Goal: Information Seeking & Learning: Learn about a topic

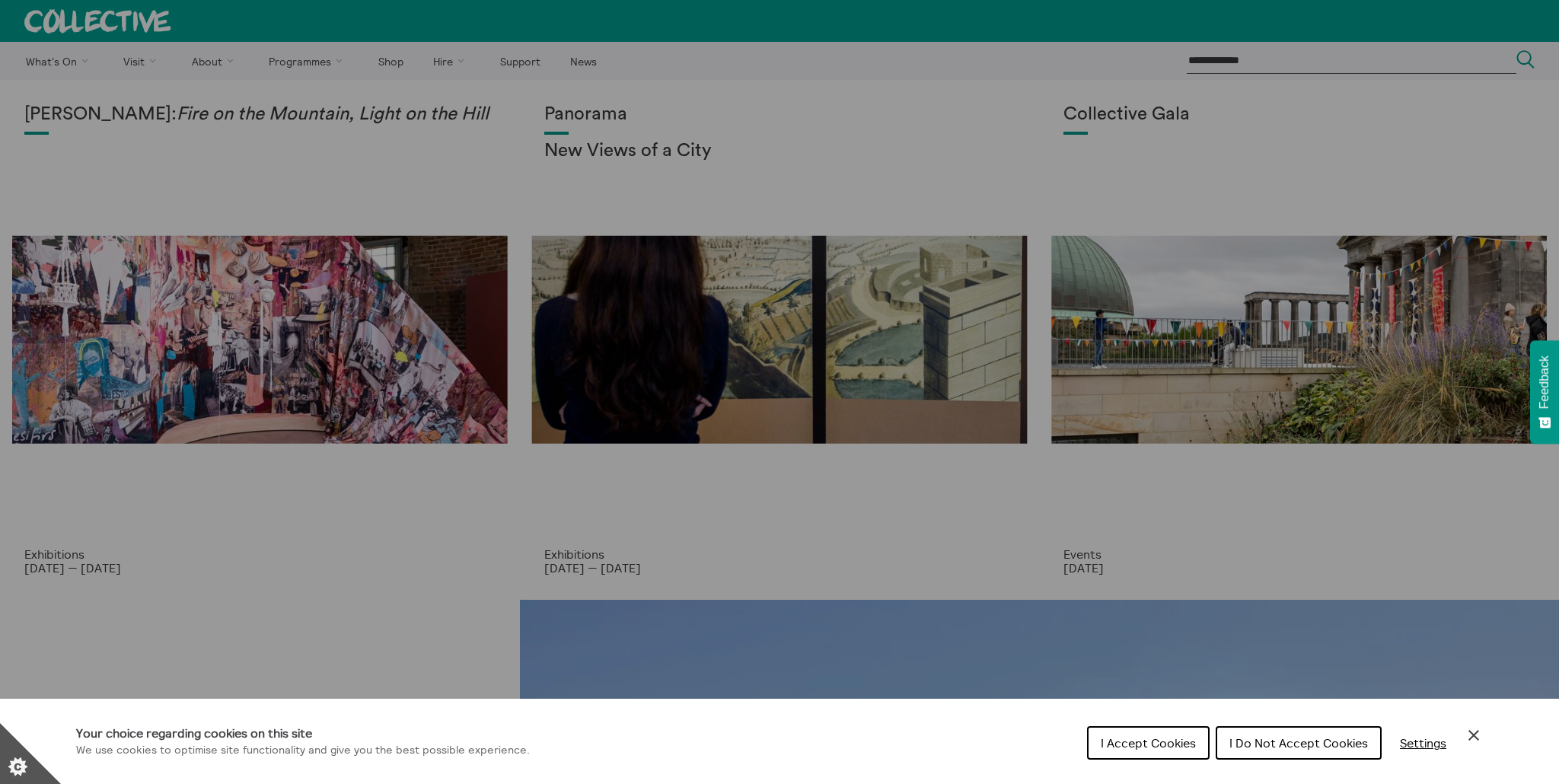
click at [1113, 737] on span "I Accept Cookies" at bounding box center [1148, 742] width 95 height 15
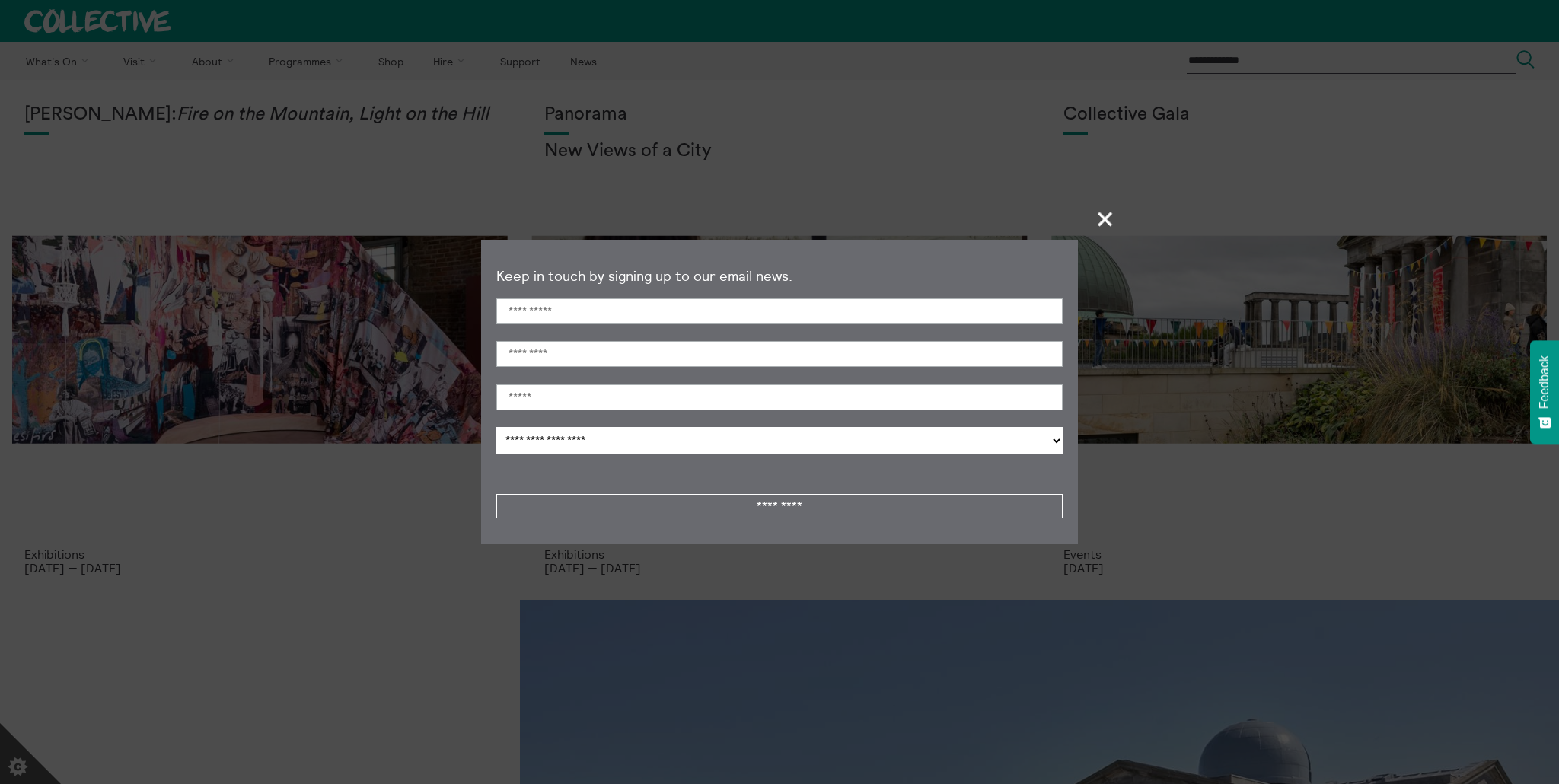
click at [145, 63] on section "**********" at bounding box center [780, 392] width 1559 height 784
click at [1096, 227] on span "+" at bounding box center [1106, 219] width 45 height 45
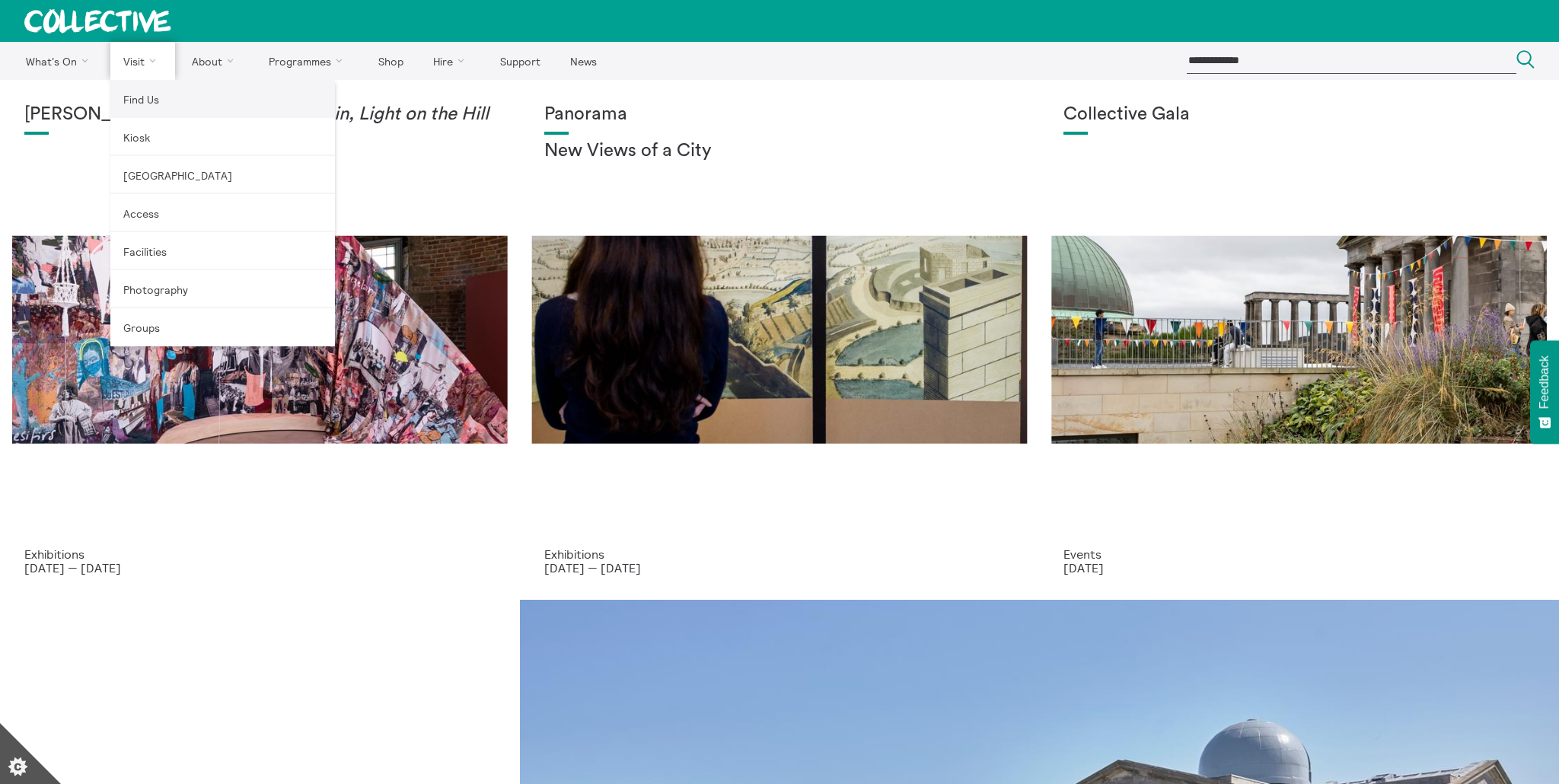
click at [137, 92] on link "Find Us" at bounding box center [223, 99] width 225 height 38
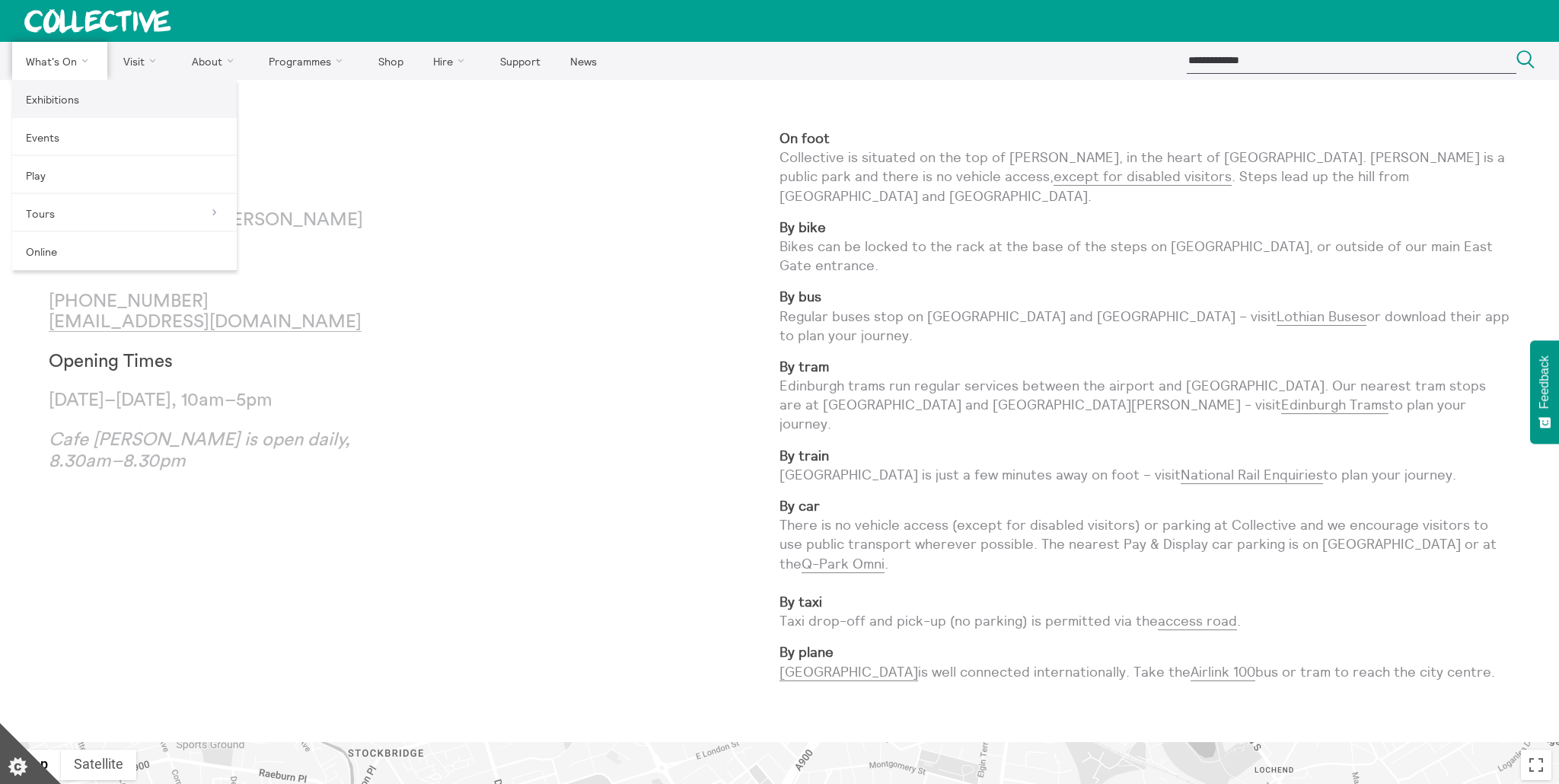
click at [59, 101] on link "Exhibitions" at bounding box center [125, 99] width 225 height 38
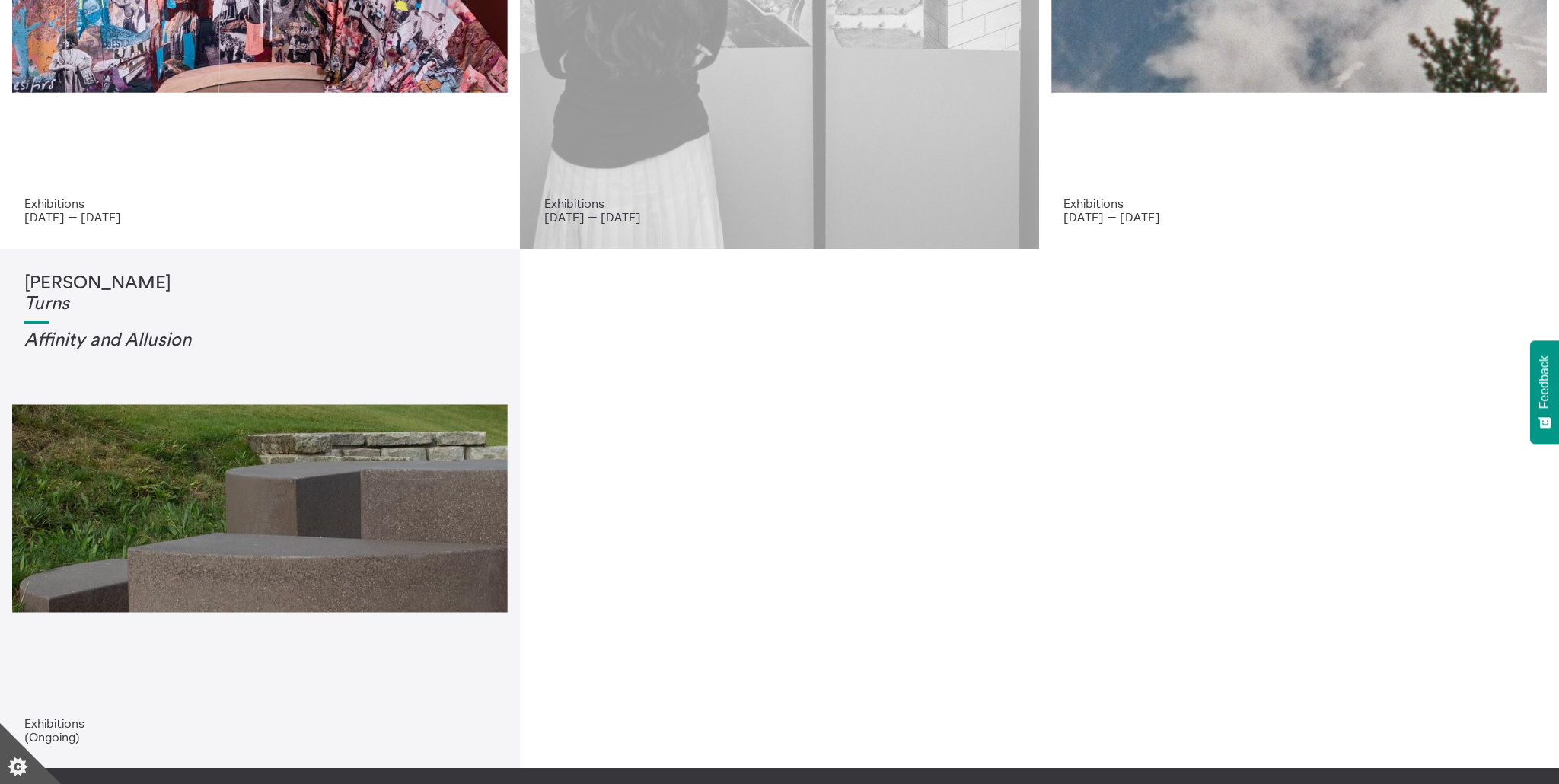
scroll to position [321, 0]
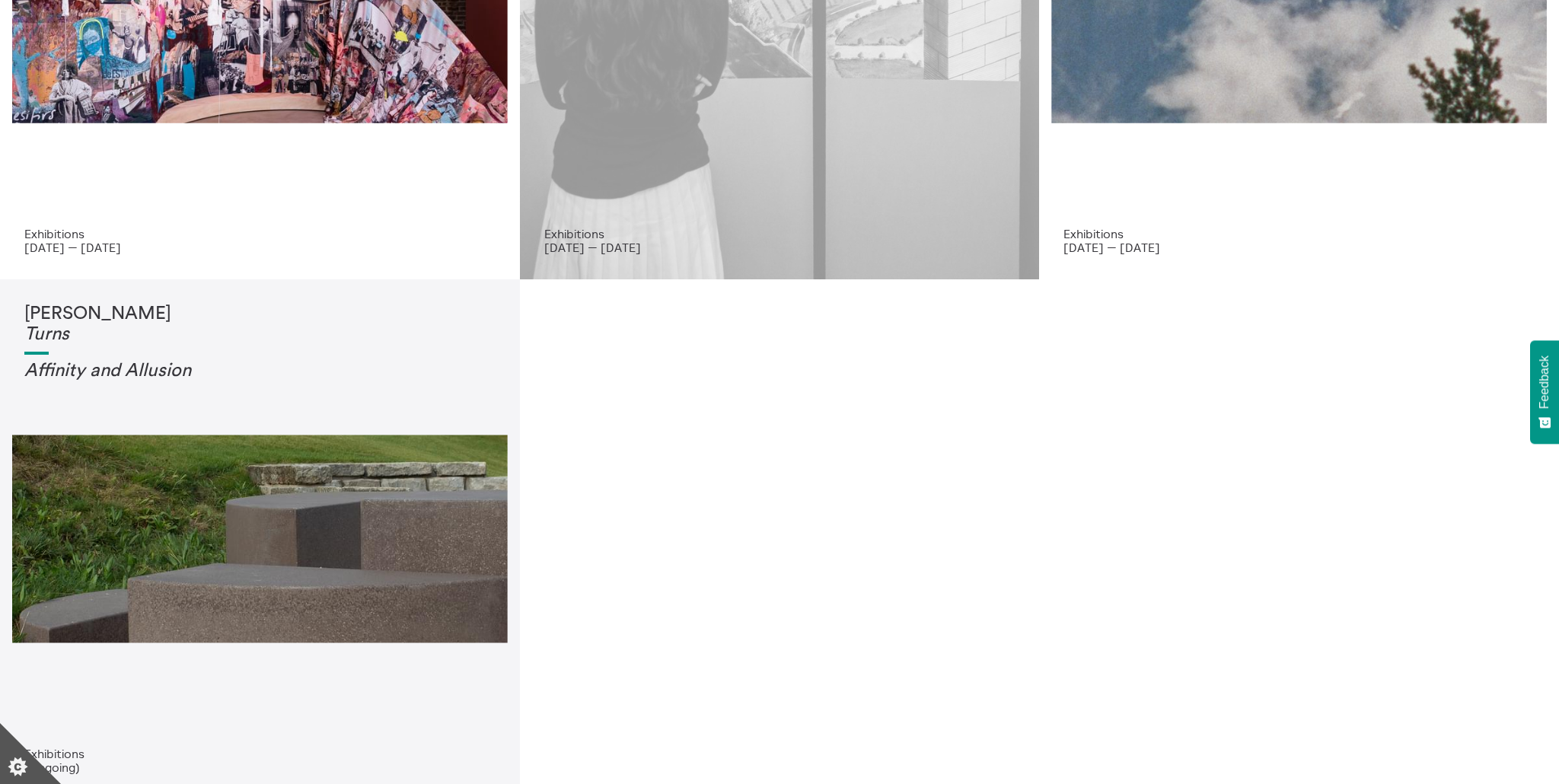
click at [635, 252] on p "9 Jul 2025 — 21 Dec 2025" at bounding box center [780, 247] width 471 height 14
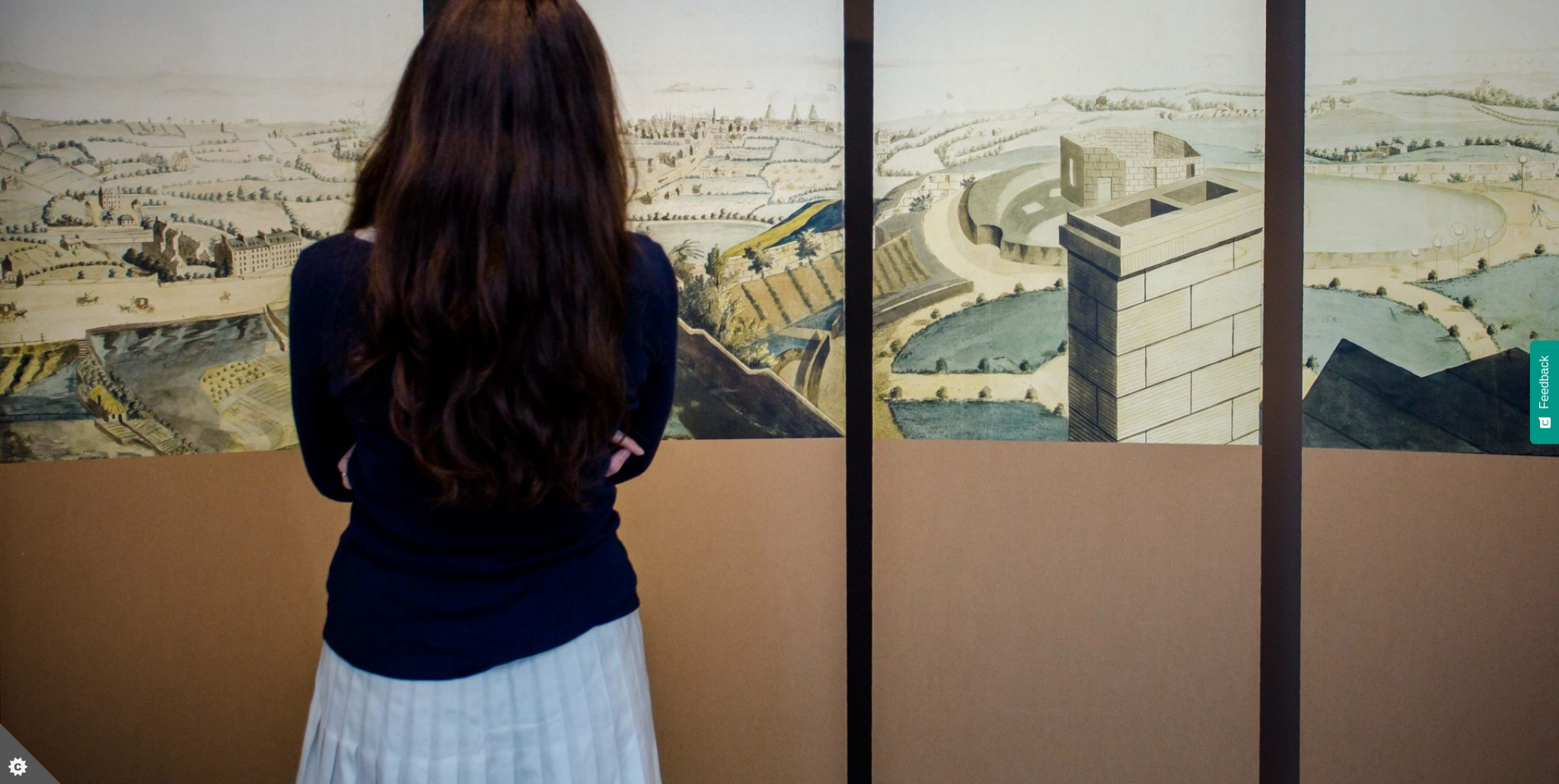
scroll to position [275, 0]
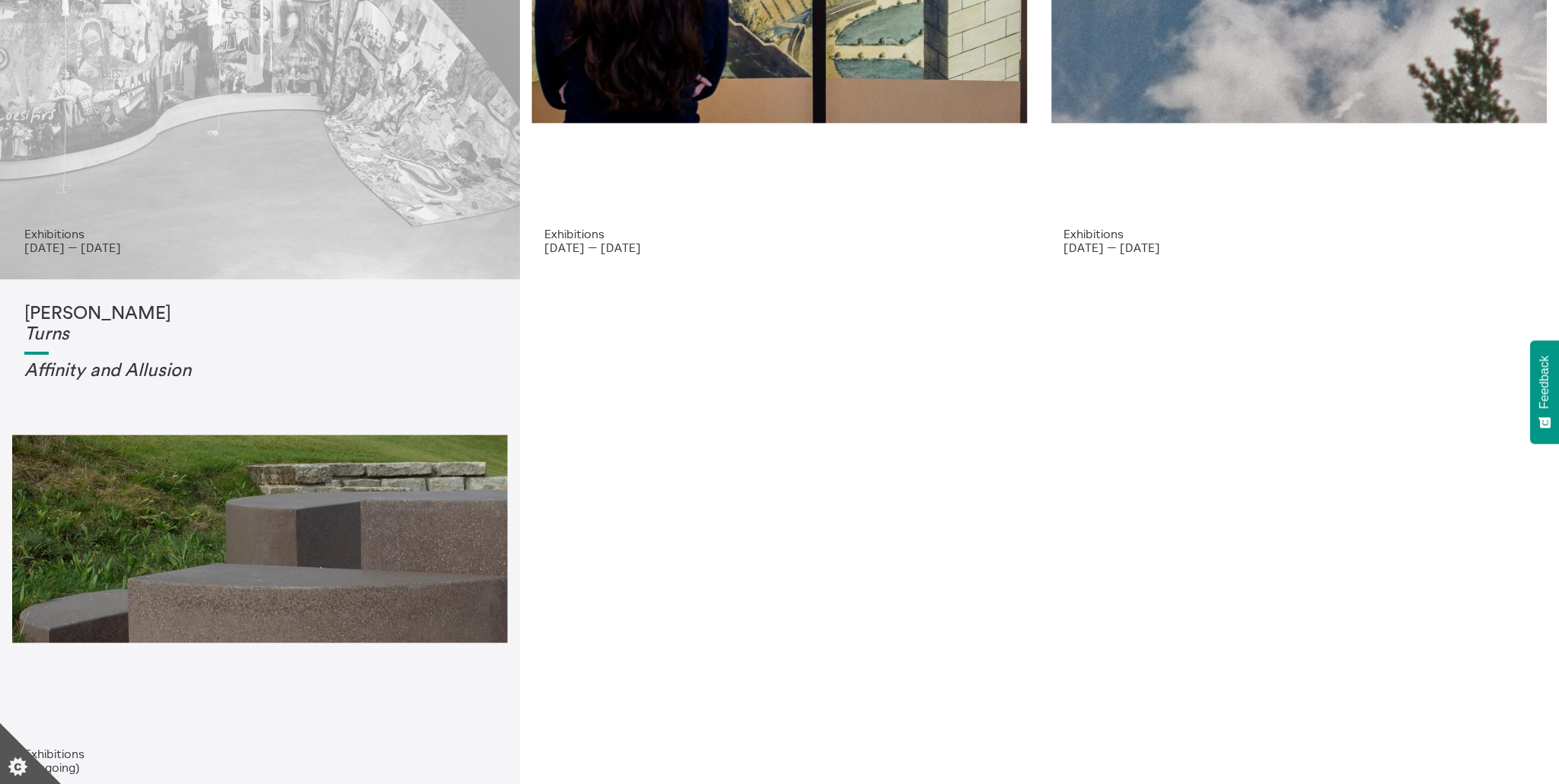
click at [372, 212] on div "Mercedes Azpilicueta: Fire on the Mountain, Light on the Hill" at bounding box center [260, 5] width 471 height 442
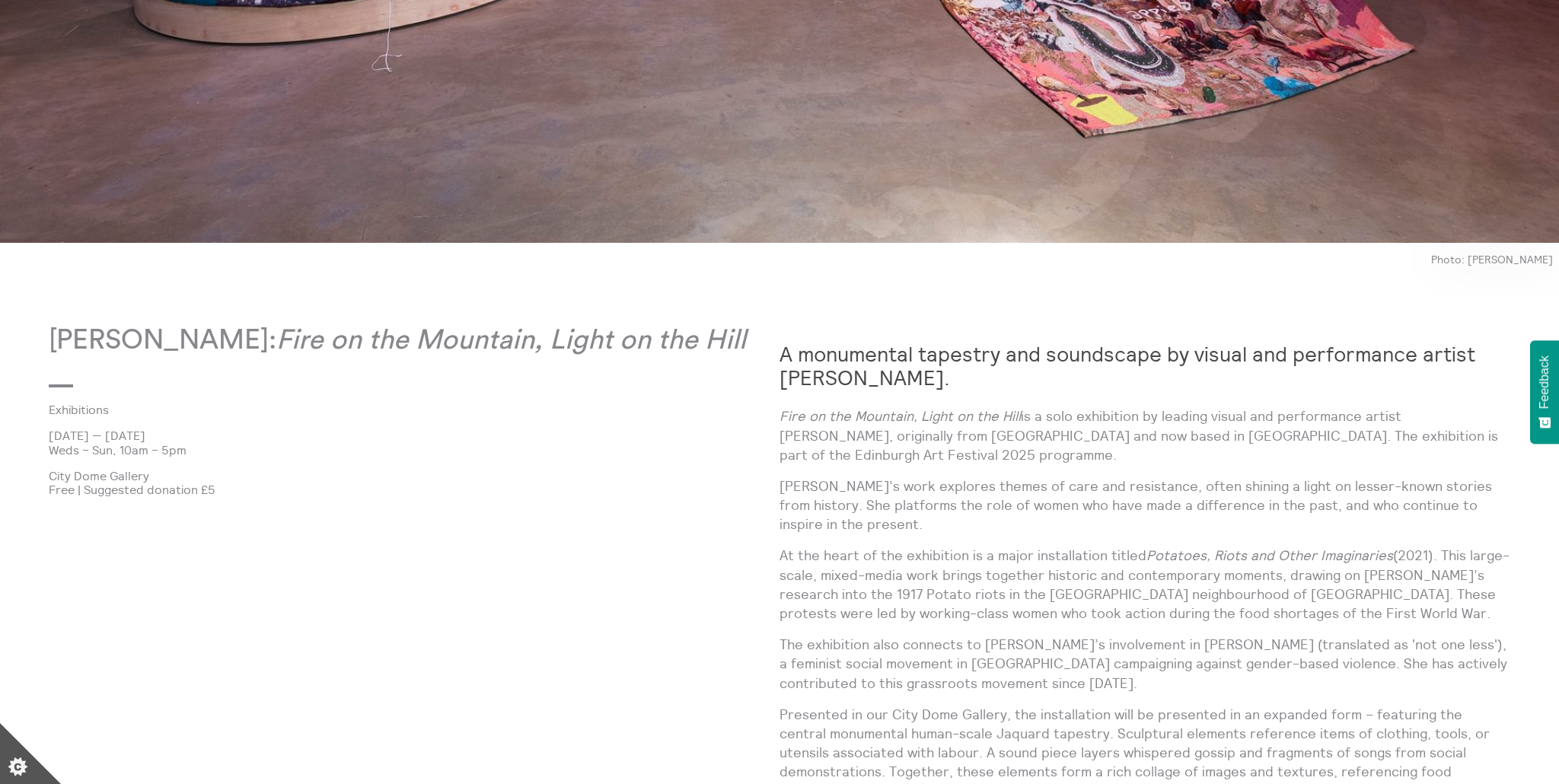
scroll to position [879, 0]
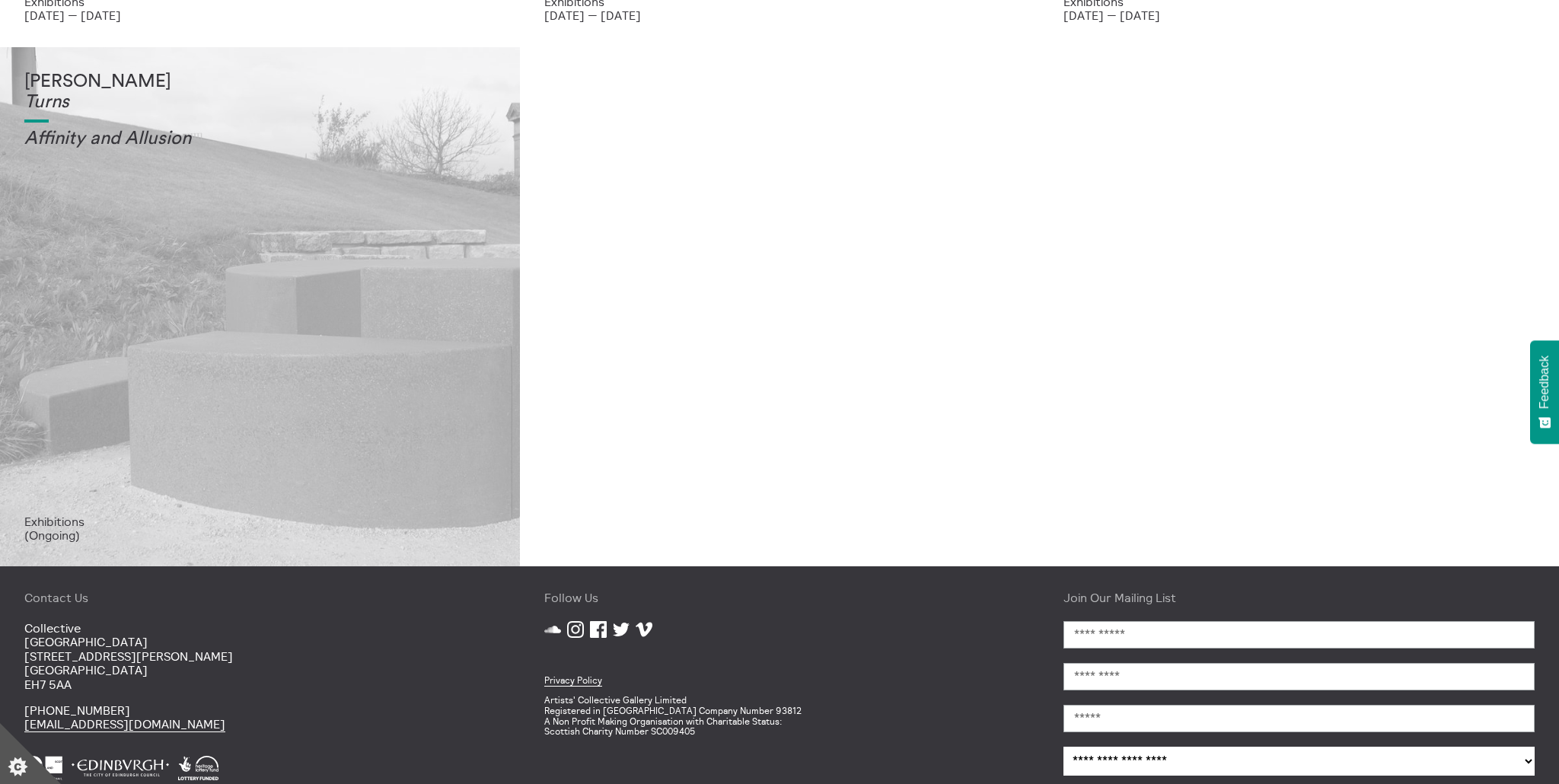
scroll to position [557, 0]
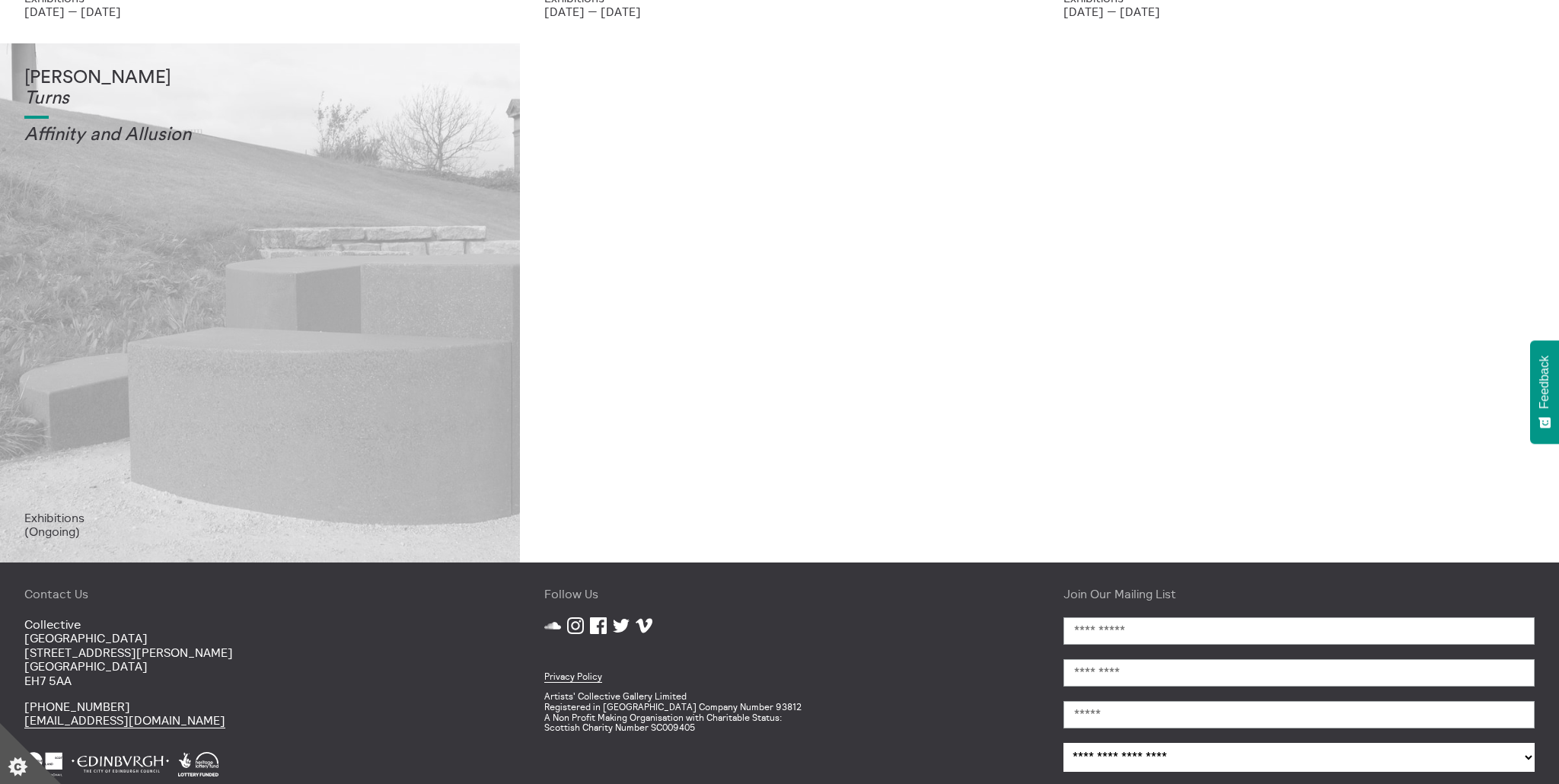
click at [191, 328] on div "Tessa Lynch Turns Affinity and Allusi on" at bounding box center [260, 289] width 471 height 442
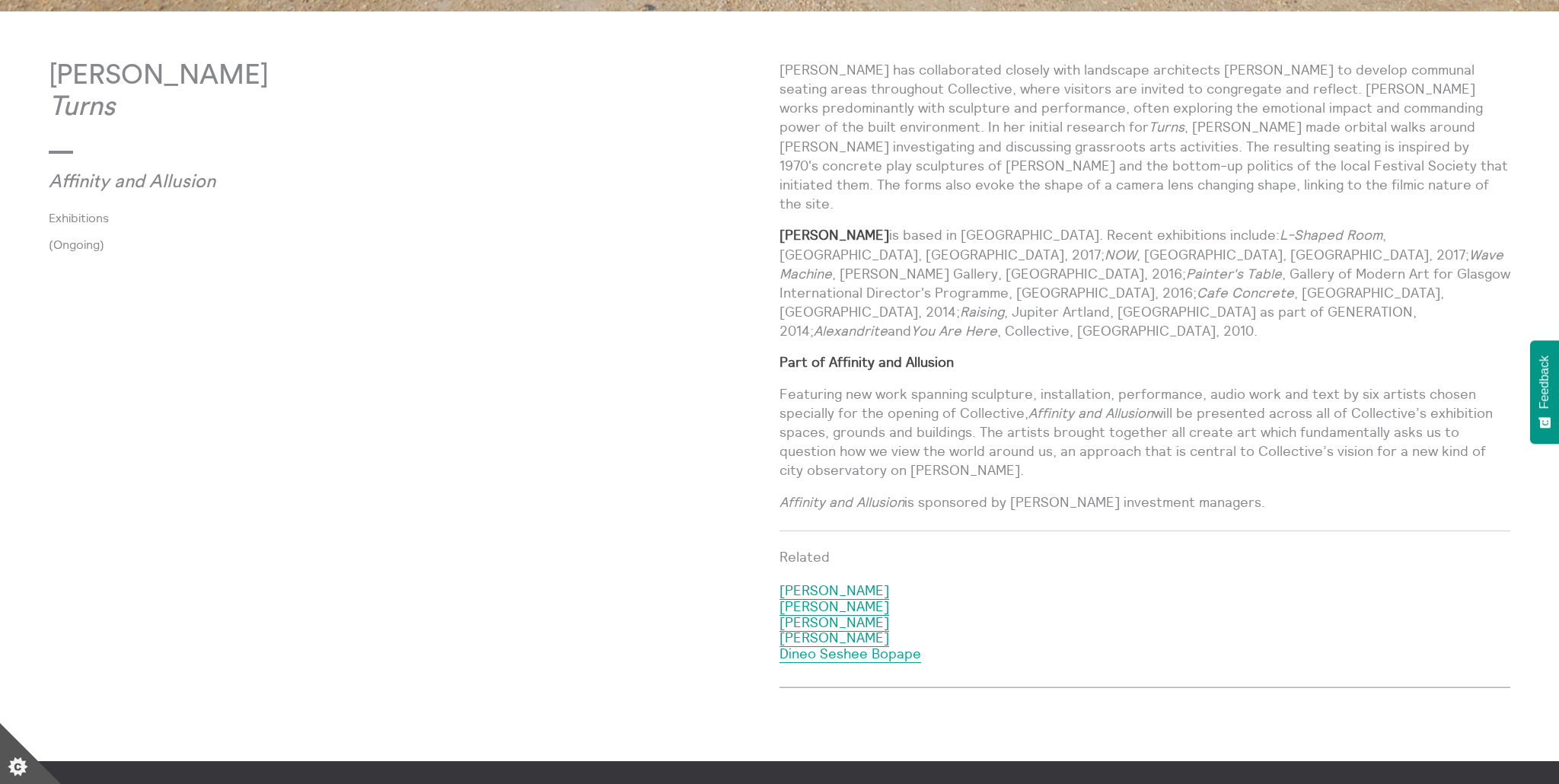
scroll to position [1032, 0]
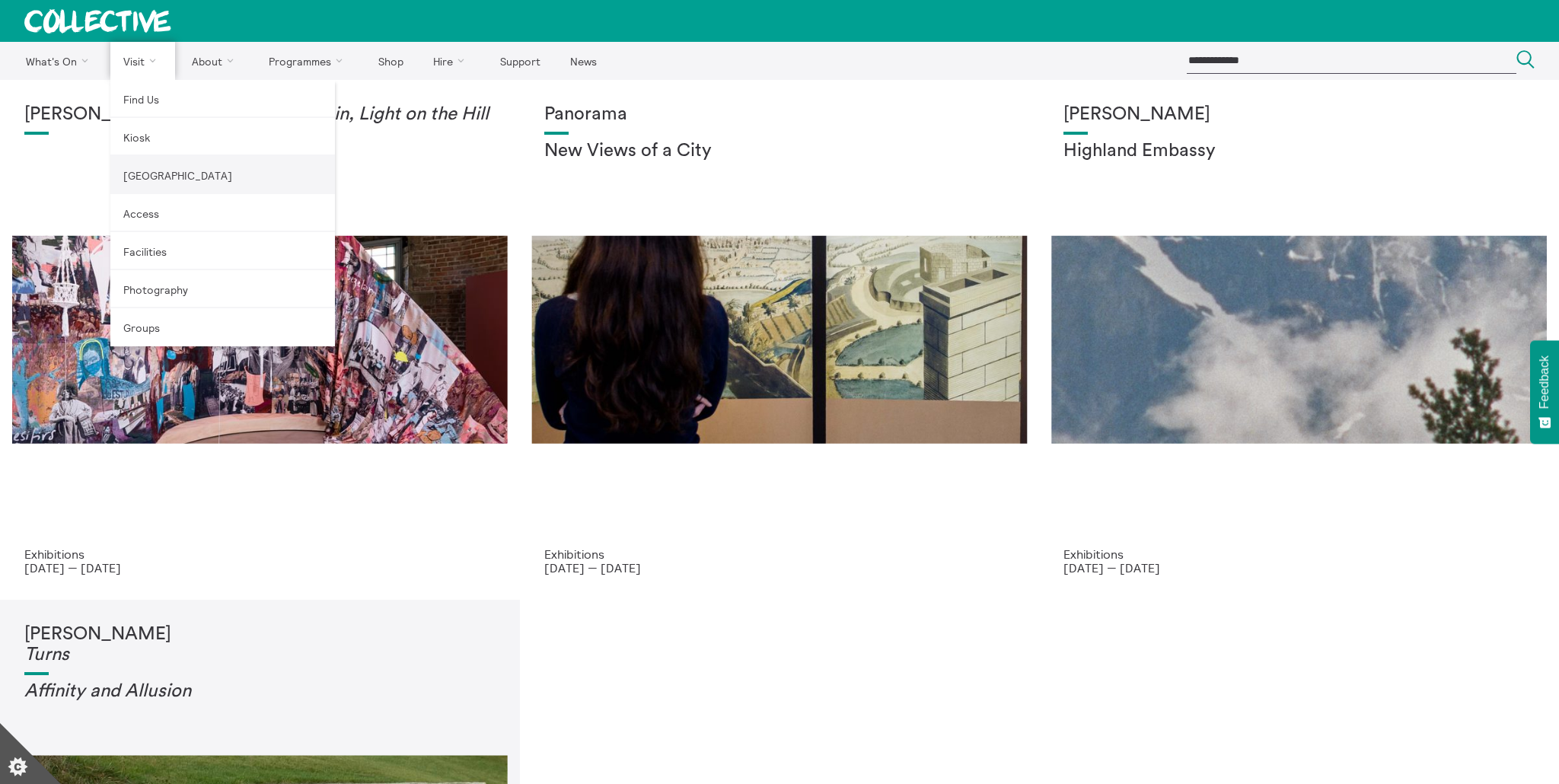
click at [141, 175] on link "[GEOGRAPHIC_DATA]" at bounding box center [223, 175] width 225 height 38
